Goal: Task Accomplishment & Management: Manage account settings

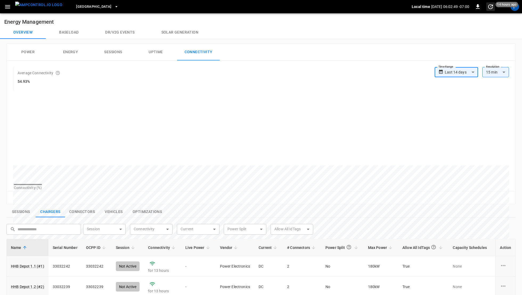
click at [514, 6] on span "14 hours ago" at bounding box center [507, 4] width 23 height 5
click at [515, 10] on div at bounding box center [261, 147] width 522 height 295
click at [516, 7] on body "**********" at bounding box center [261, 232] width 522 height 464
click at [516, 7] on div "F" at bounding box center [515, 6] width 9 height 9
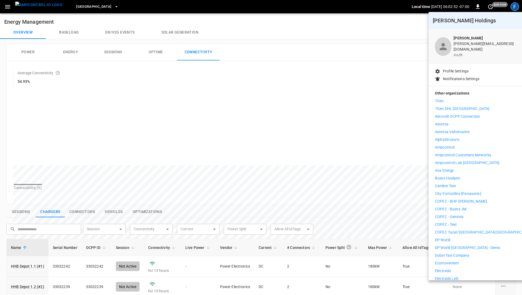
scroll to position [286, 0]
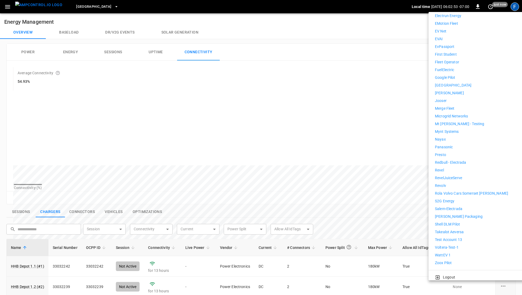
click at [445, 183] on p "Revolv" at bounding box center [440, 186] width 11 height 6
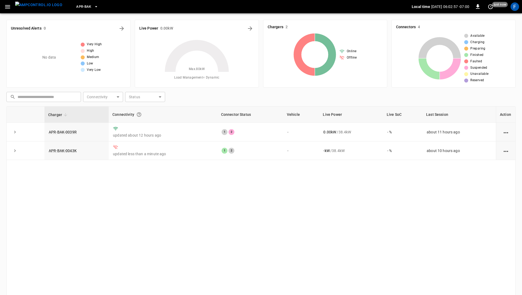
click at [6, 8] on icon "button" at bounding box center [7, 6] width 5 height 3
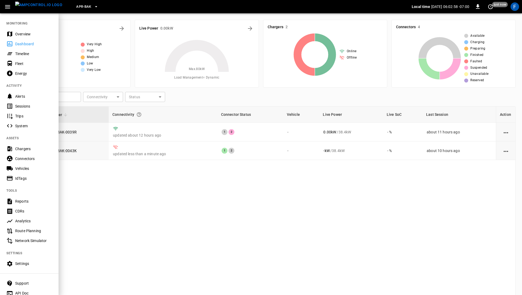
scroll to position [19, 0]
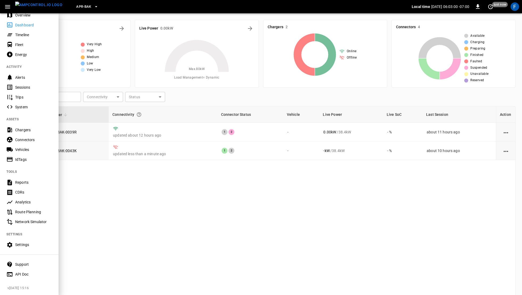
click at [19, 244] on div "Settings" at bounding box center [33, 244] width 37 height 5
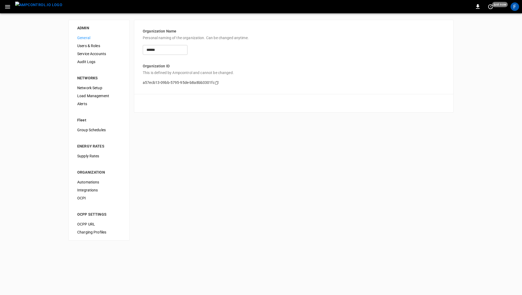
click at [85, 155] on span "Supply Rates" at bounding box center [99, 156] width 44 height 6
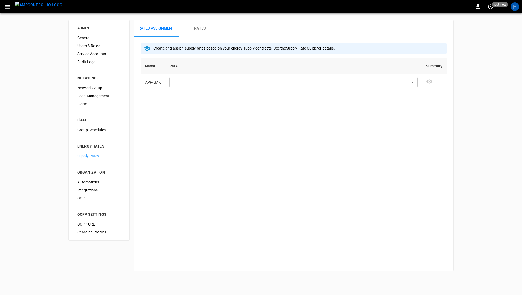
click at [205, 29] on h6 "Rates" at bounding box center [199, 29] width 11 height 6
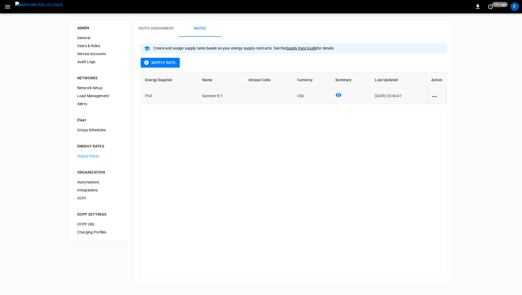
click at [432, 95] on icon "action cell options" at bounding box center [434, 96] width 7 height 7
drag, startPoint x: 436, startPoint y: 101, endPoint x: 488, endPoint y: 96, distance: 51.9
click at [488, 96] on div "Edit Delete" at bounding box center [261, 147] width 522 height 295
click at [488, 96] on div at bounding box center [261, 147] width 522 height 295
click at [508, 4] on div "0 10 s ago F" at bounding box center [261, 6] width 522 height 13
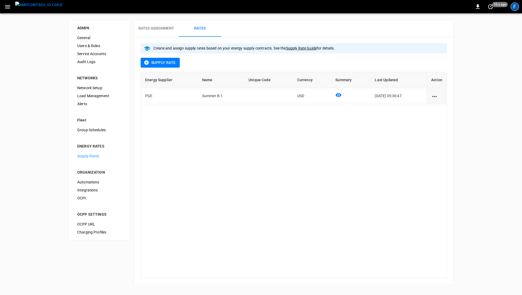
click at [516, 5] on div "F" at bounding box center [515, 6] width 9 height 9
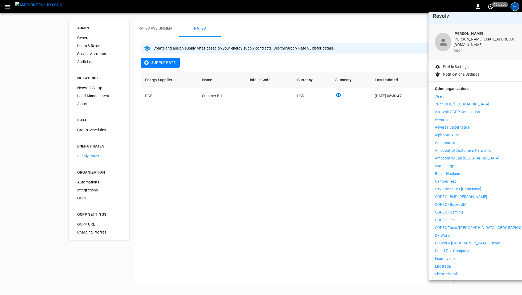
scroll to position [10, 0]
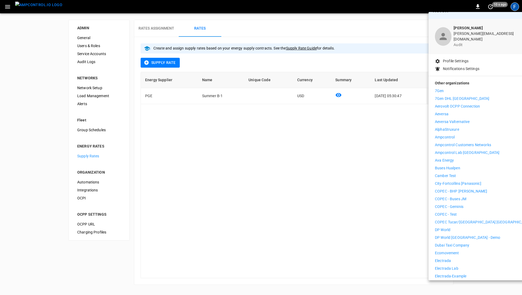
click at [460, 142] on p "Ampcontrol Customers Networks" at bounding box center [463, 145] width 56 height 6
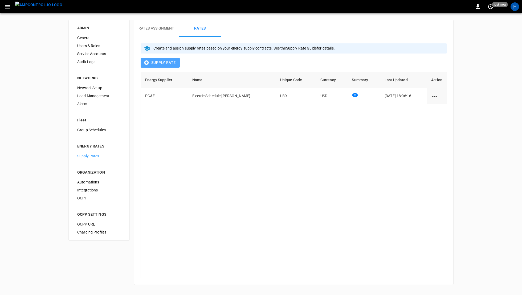
click at [166, 61] on button "Supply Rate" at bounding box center [160, 63] width 39 height 10
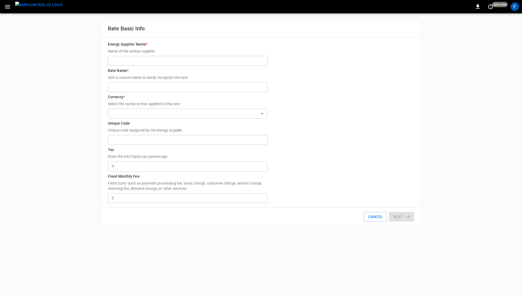
click at [157, 60] on input "Energy Supplier Name * Name of the energy supplier" at bounding box center [188, 61] width 160 height 10
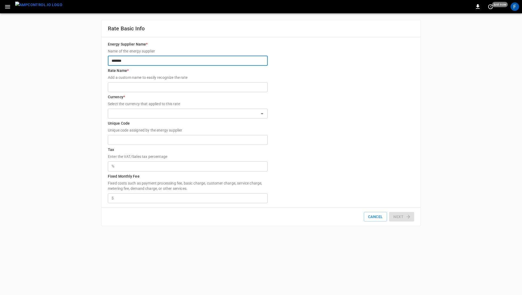
type input "*******"
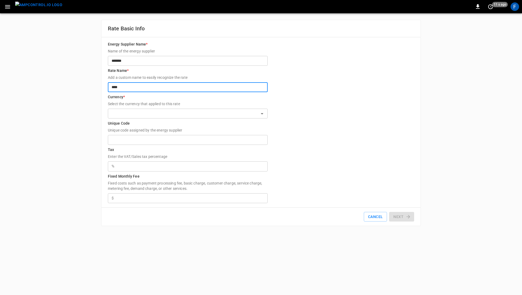
type input "****"
click at [157, 113] on input "text" at bounding box center [183, 113] width 148 height 7
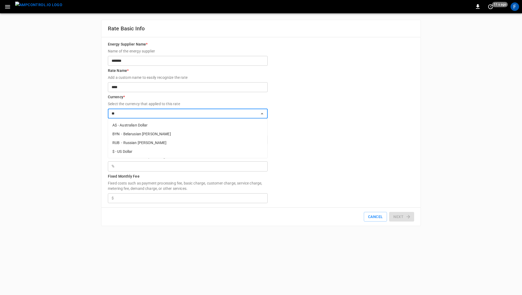
click at [128, 149] on li "$ - US Dollar" at bounding box center [187, 151] width 159 height 9
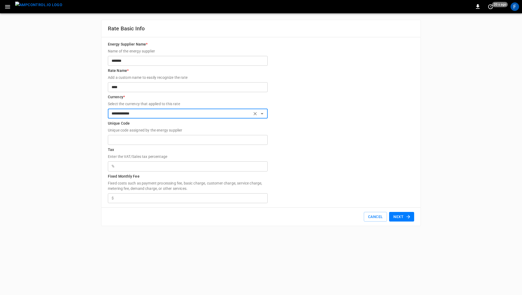
type input "**********"
click at [134, 198] on input "Fixed Monthly Fee Fixed costs such as payment processing fee, basic charge, cus…" at bounding box center [192, 198] width 152 height 10
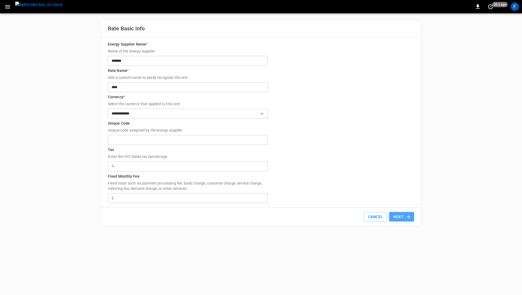
click at [412, 217] on button "Next" at bounding box center [401, 217] width 25 height 10
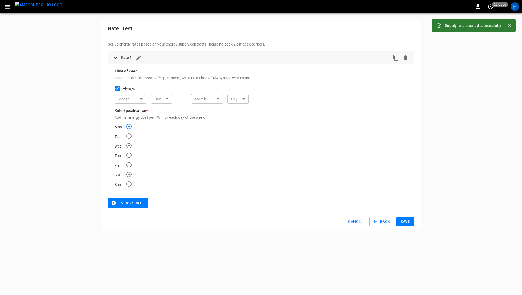
click at [128, 126] on icon "Add time rate for Mon" at bounding box center [128, 126] width 5 height 5
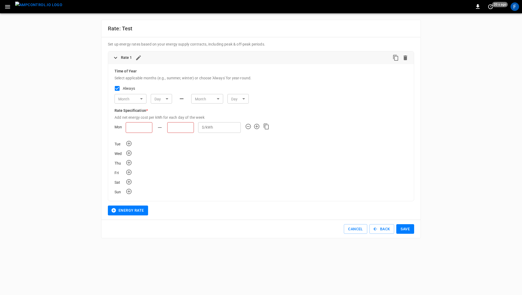
click at [144, 128] on input "text" at bounding box center [139, 127] width 27 height 11
click at [141, 177] on li "01:00" at bounding box center [142, 176] width 10 height 9
type input "*****"
click at [201, 130] on input "text" at bounding box center [214, 127] width 27 height 11
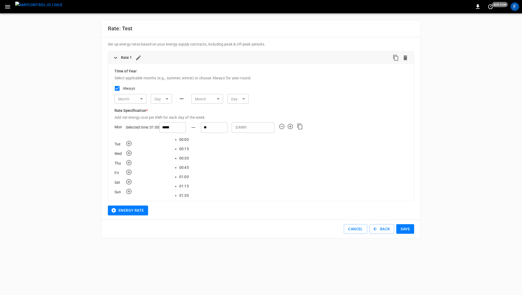
type input "*"
type input "*****"
drag, startPoint x: 228, startPoint y: 126, endPoint x: 216, endPoint y: 126, distance: 12.0
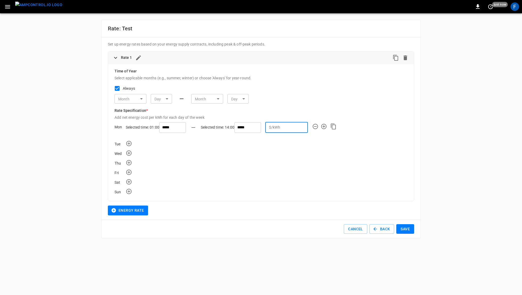
click at [282, 126] on input "*" at bounding box center [295, 128] width 26 height 10
type input "*"
type input "**"
click at [321, 125] on icon "Add time rate for Mon" at bounding box center [323, 126] width 5 height 5
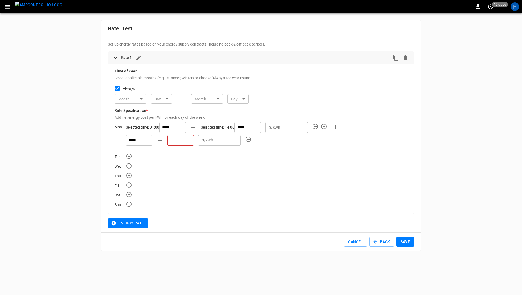
click at [177, 140] on input "text" at bounding box center [180, 140] width 27 height 11
type input "*****"
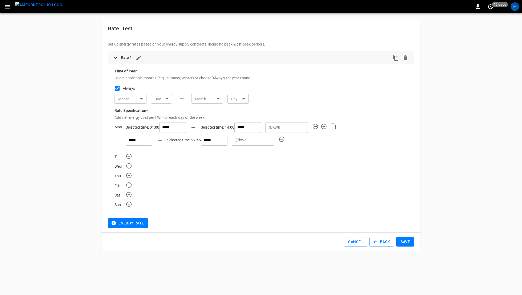
click at [223, 164] on div "Wed" at bounding box center [261, 165] width 293 height 7
drag, startPoint x: 225, startPoint y: 139, endPoint x: 214, endPoint y: 139, distance: 11.2
click at [232, 139] on div "$/kWh * ​" at bounding box center [253, 140] width 43 height 11
type input "**"
click at [408, 241] on button "Save" at bounding box center [405, 242] width 18 height 10
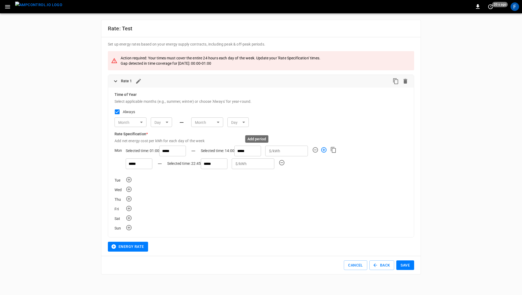
click at [321, 151] on icon "Add time rate for Mon" at bounding box center [324, 150] width 6 height 6
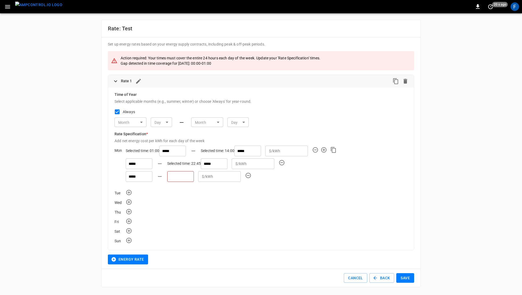
click at [173, 177] on input "text" at bounding box center [180, 176] width 27 height 11
type input "*****"
click at [159, 147] on input "*****" at bounding box center [172, 151] width 27 height 11
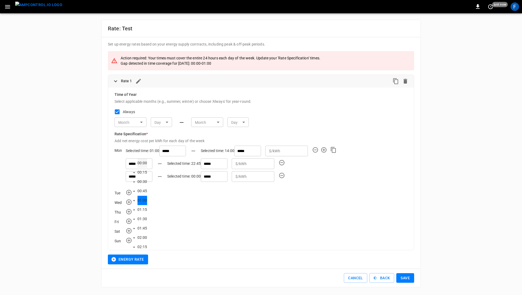
click at [142, 163] on li "00:00" at bounding box center [142, 163] width 10 height 9
type input "*****"
click at [403, 275] on button "Save" at bounding box center [405, 278] width 18 height 10
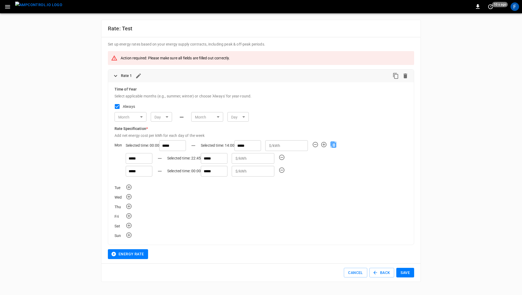
click at [331, 147] on icon "Copy Mon time rates to all days" at bounding box center [333, 145] width 5 height 6
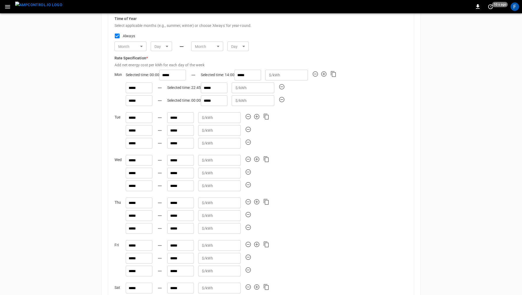
scroll to position [191, 0]
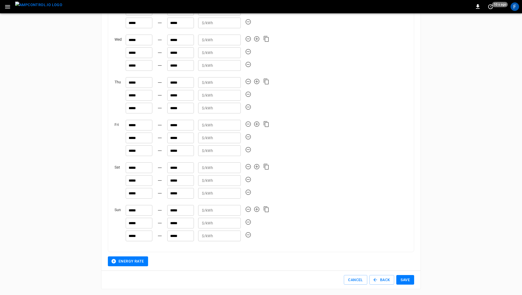
click at [405, 276] on button "Save" at bounding box center [405, 280] width 18 height 10
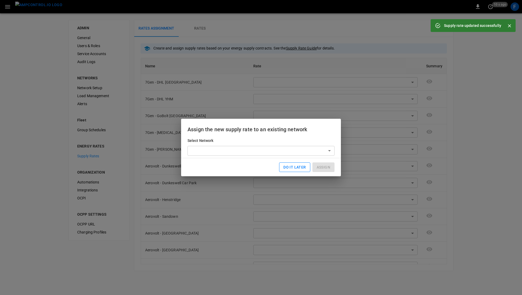
click at [291, 171] on button "DO IT LATER" at bounding box center [294, 168] width 31 height 10
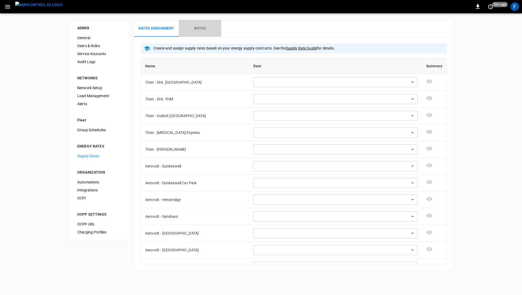
click at [206, 35] on button "Rates" at bounding box center [200, 28] width 43 height 17
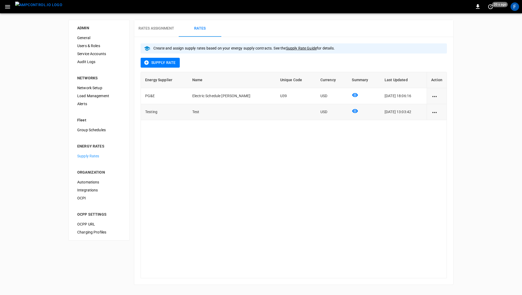
click at [435, 112] on icon "action cell options" at bounding box center [434, 112] width 7 height 7
click at [442, 125] on li "Delete" at bounding box center [441, 124] width 19 height 9
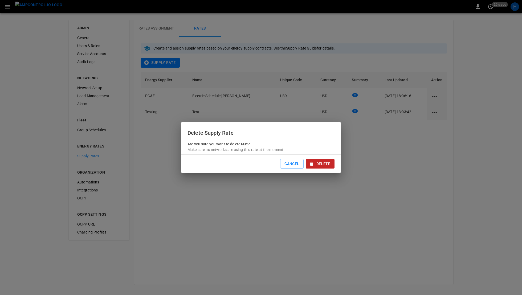
click at [321, 166] on button "Delete" at bounding box center [320, 164] width 29 height 10
